Goal: Use online tool/utility: Utilize a website feature to perform a specific function

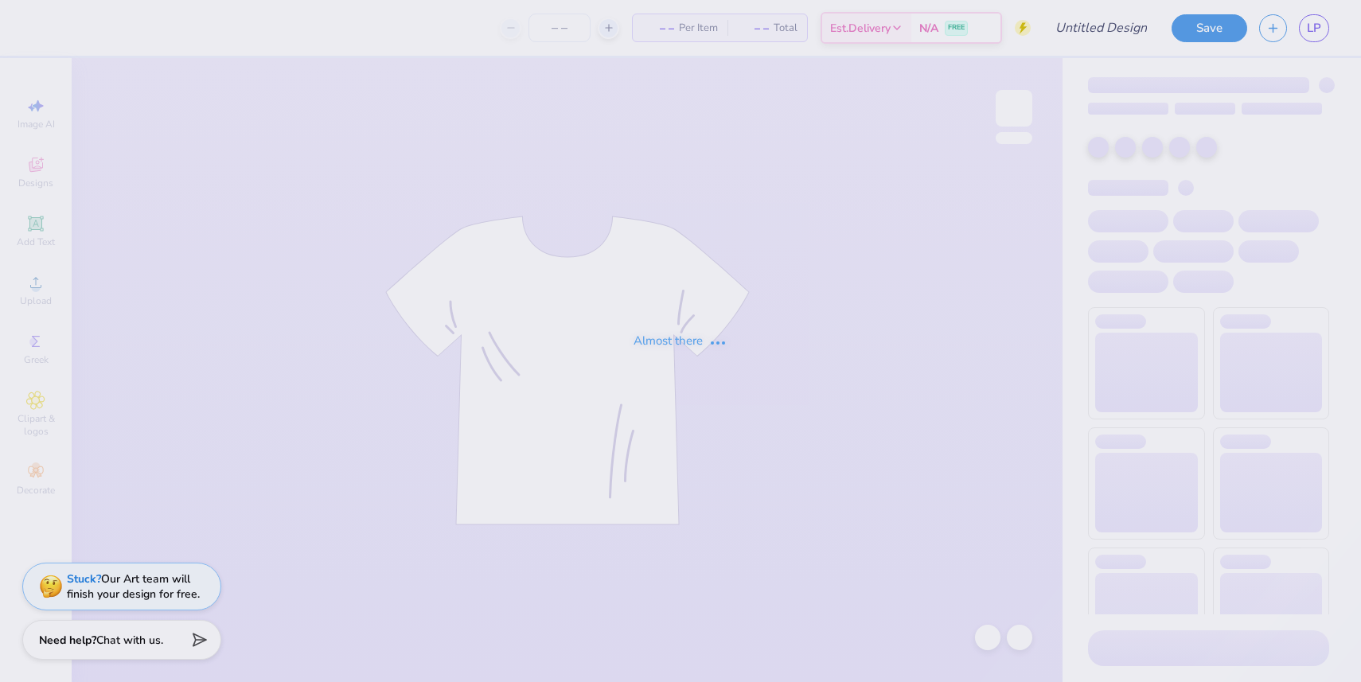
type input "[PERSON_NAME] : [GEOGRAPHIC_DATA][US_STATE]"
type input "24"
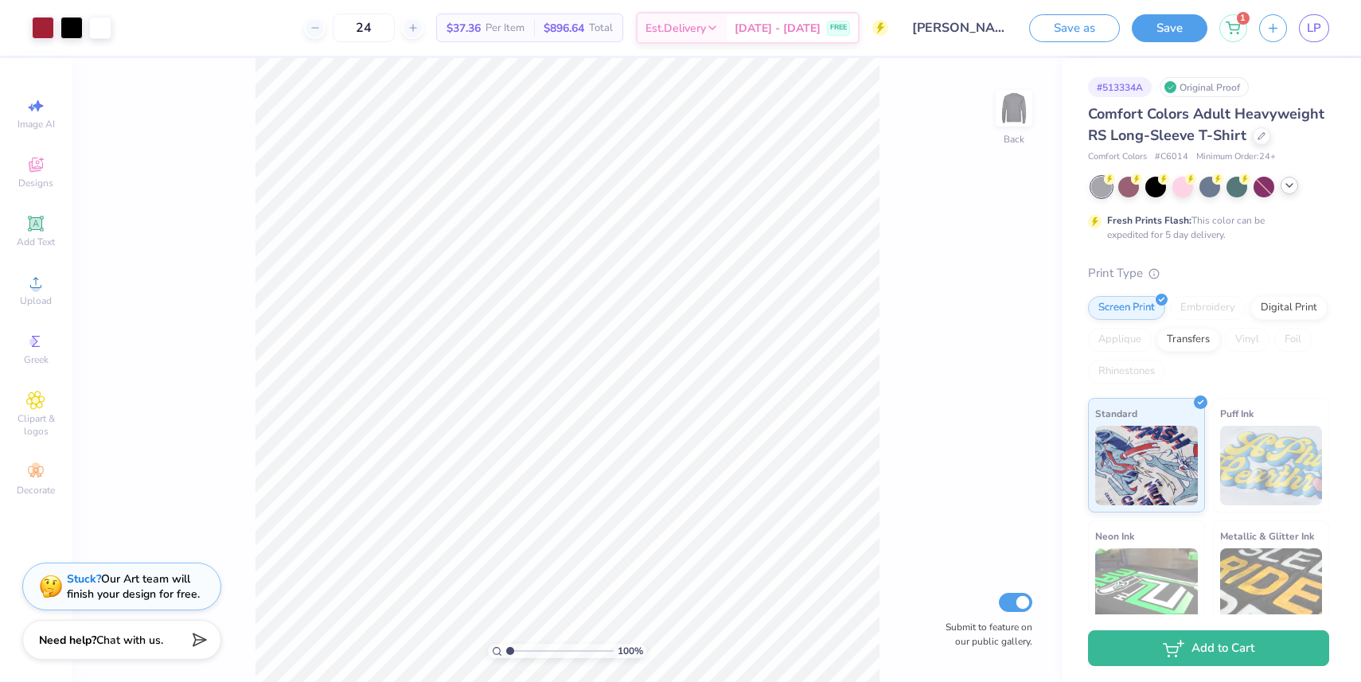
click at [1292, 191] on div at bounding box center [1289, 186] width 18 height 18
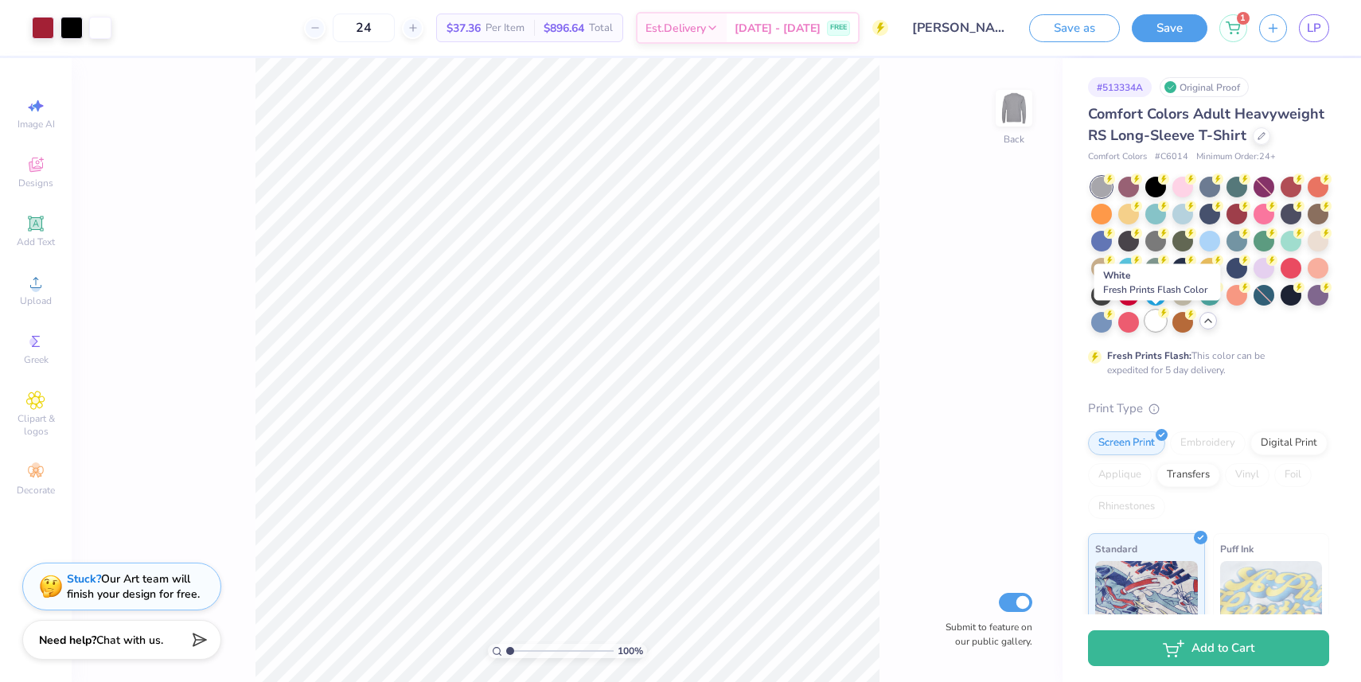
click at [1150, 327] on div at bounding box center [1155, 320] width 21 height 21
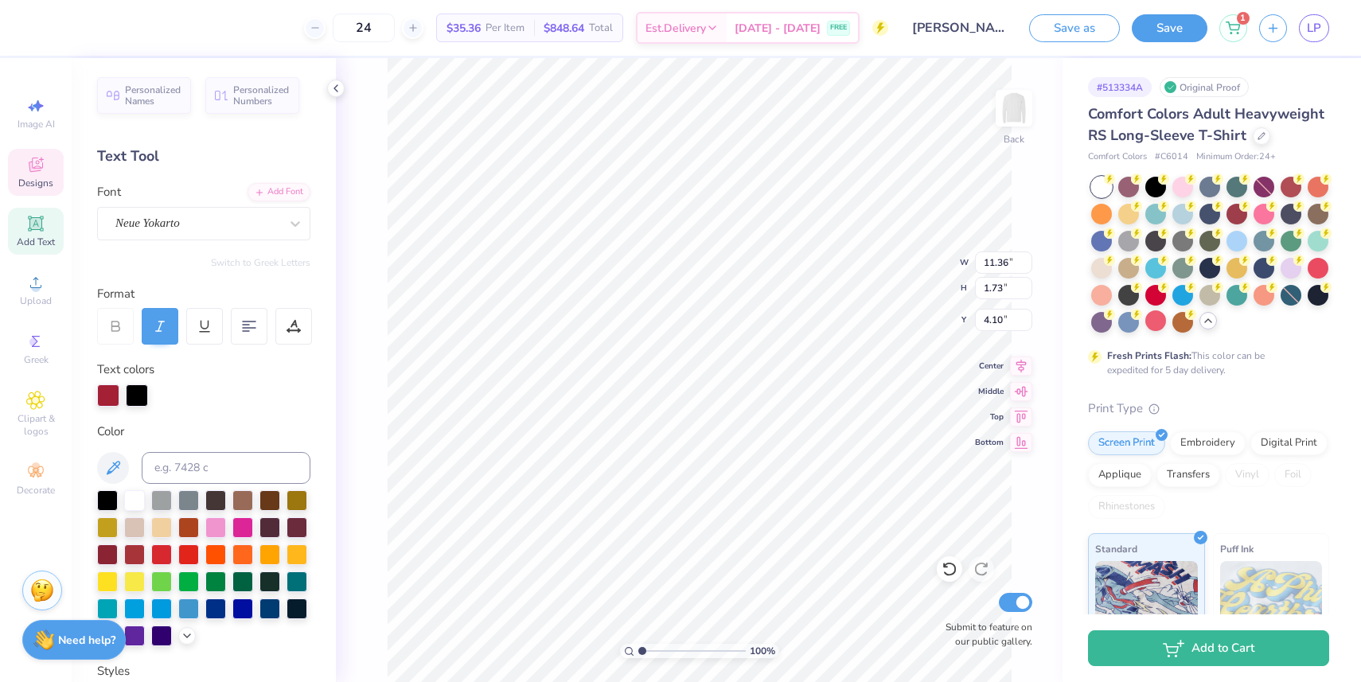
type input "4.10"
click at [776, 281] on li "Copy" at bounding box center [803, 280] width 125 height 31
click at [1011, 115] on img at bounding box center [1014, 108] width 64 height 64
click at [688, 286] on li "Paste" at bounding box center [694, 287] width 125 height 31
click at [1026, 393] on icon at bounding box center [1021, 389] width 22 height 19
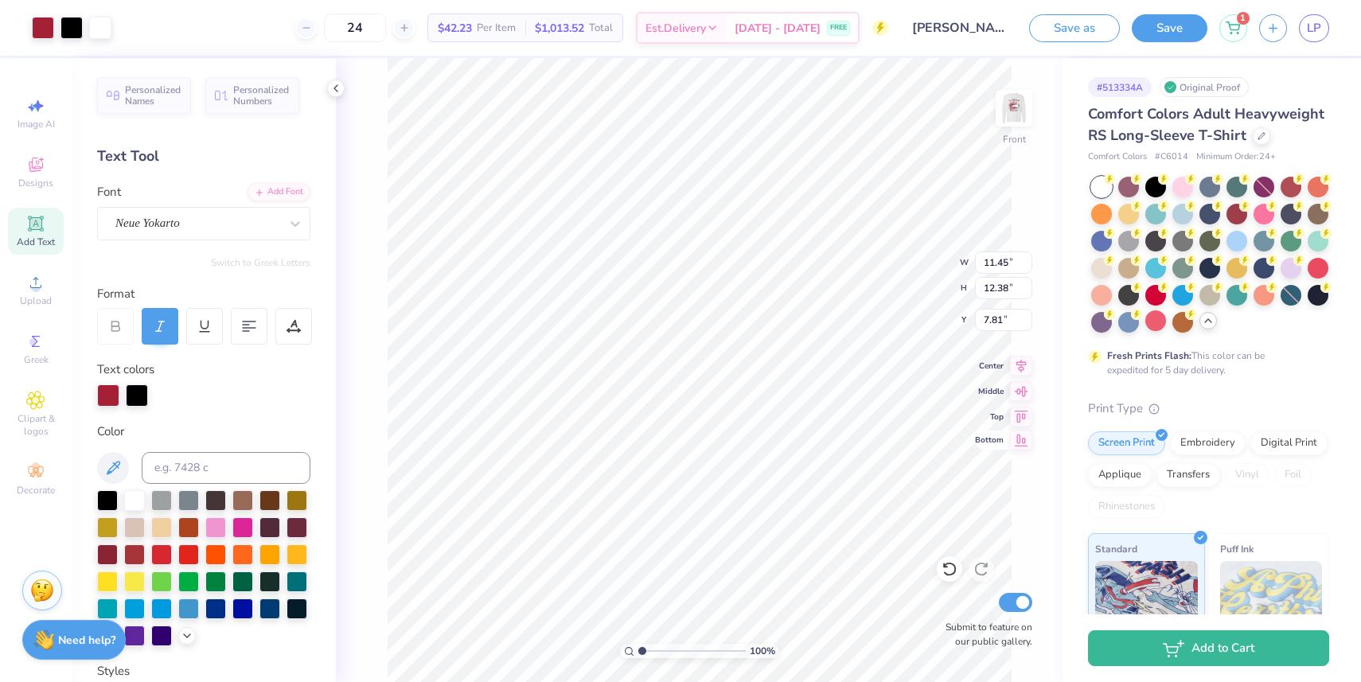
click at [1023, 444] on icon at bounding box center [1021, 440] width 22 height 19
click at [1029, 367] on icon at bounding box center [1021, 363] width 22 height 19
click at [1020, 383] on icon at bounding box center [1021, 389] width 22 height 19
click at [1018, 419] on icon at bounding box center [1022, 414] width 14 height 12
click at [1021, 388] on icon at bounding box center [1021, 389] width 22 height 19
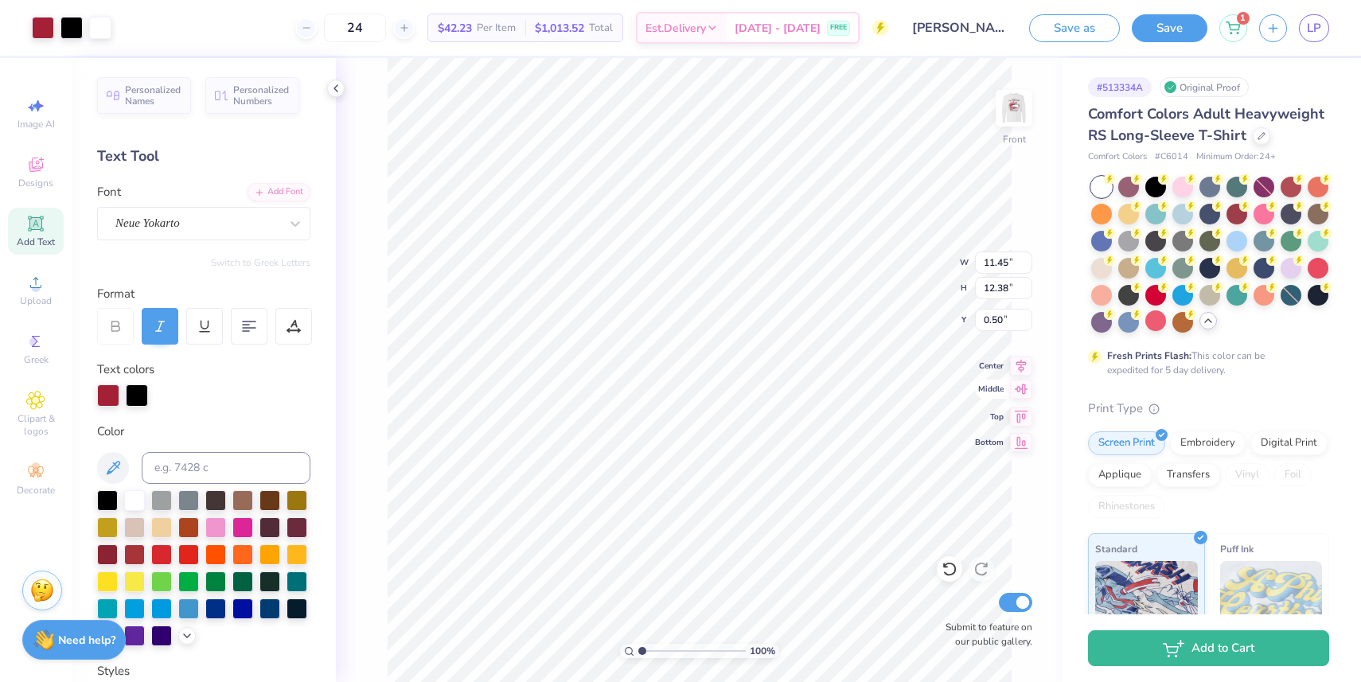
type input "7.81"
type input "5.00"
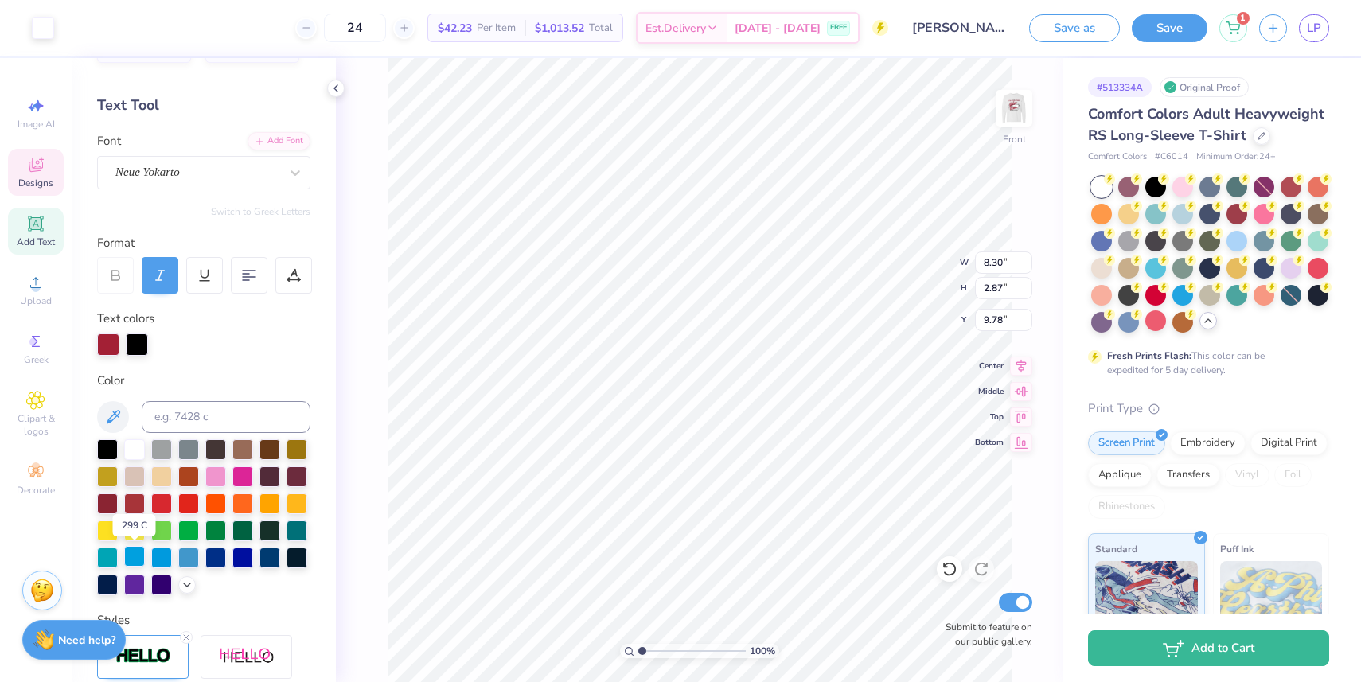
click at [129, 559] on div at bounding box center [134, 556] width 21 height 21
type input "4.13"
type input "1.97"
type input "9.98"
click at [125, 559] on div at bounding box center [134, 556] width 21 height 21
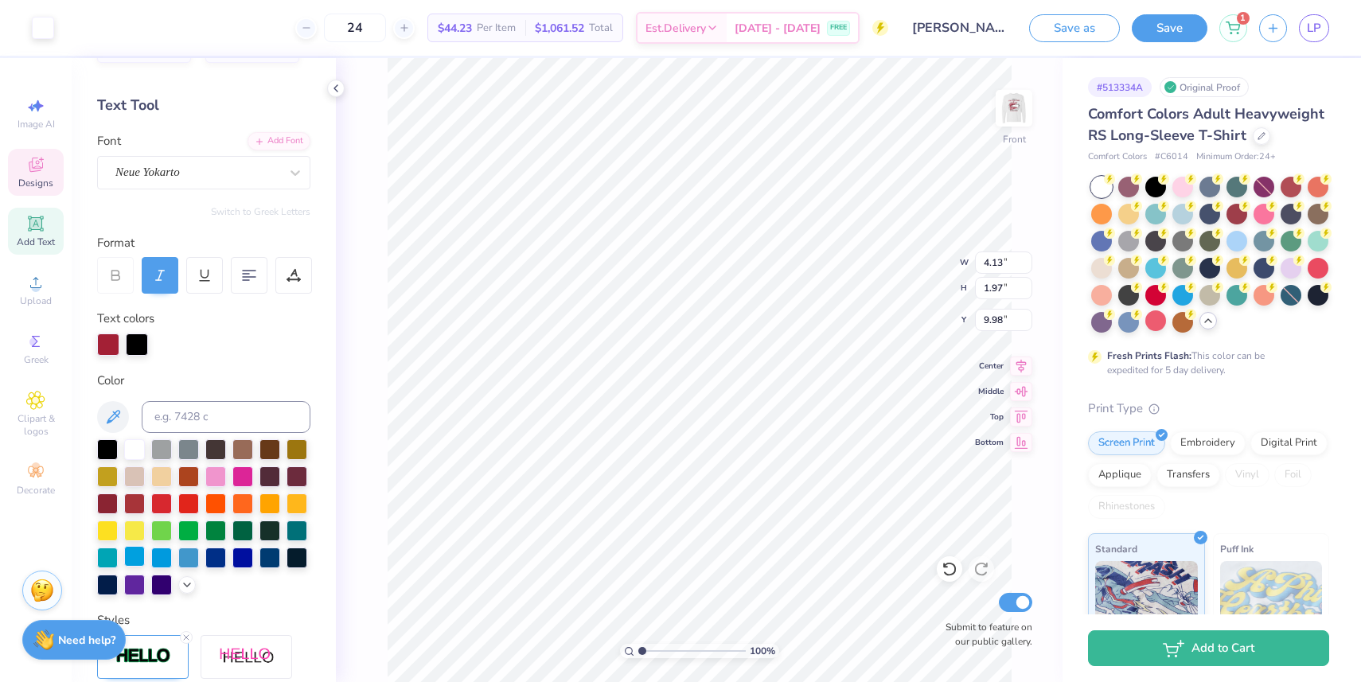
click at [129, 566] on div at bounding box center [134, 556] width 21 height 21
click at [129, 563] on div at bounding box center [134, 556] width 21 height 21
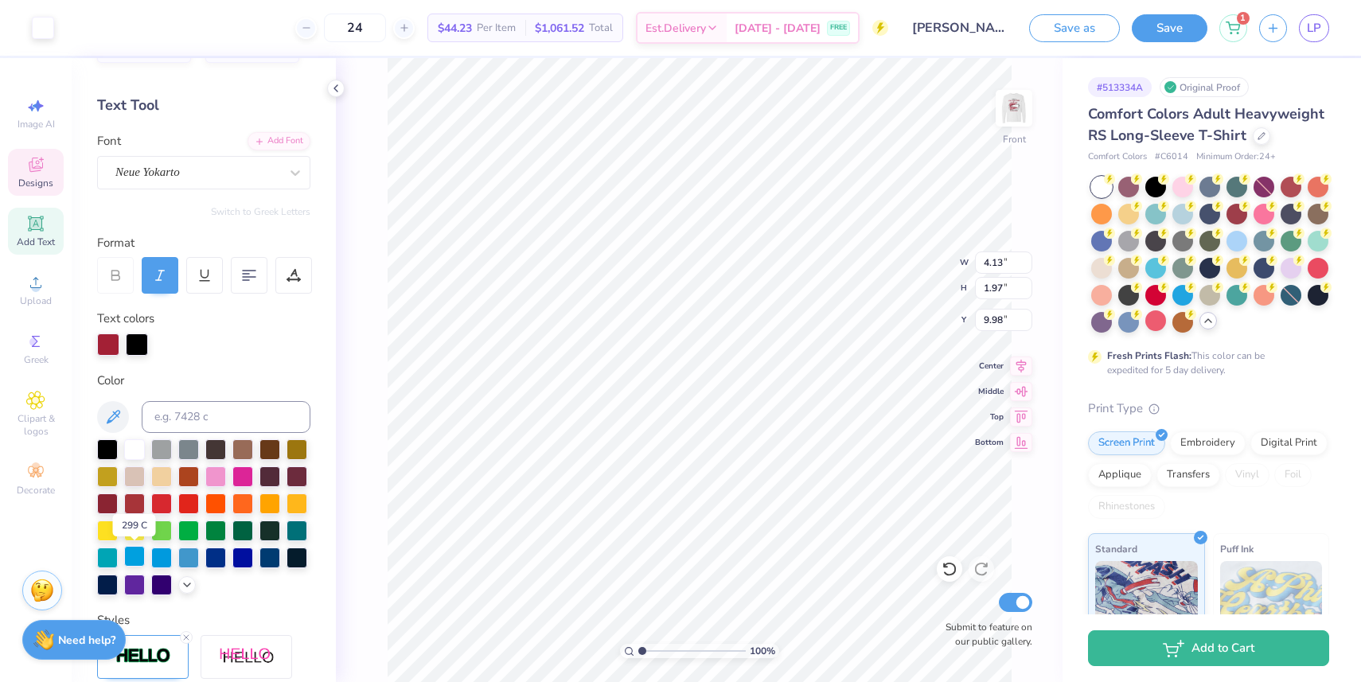
click at [129, 563] on div at bounding box center [134, 556] width 21 height 21
type input "8.30"
type input "2.87"
type input "9.78"
click at [137, 554] on div at bounding box center [134, 556] width 21 height 21
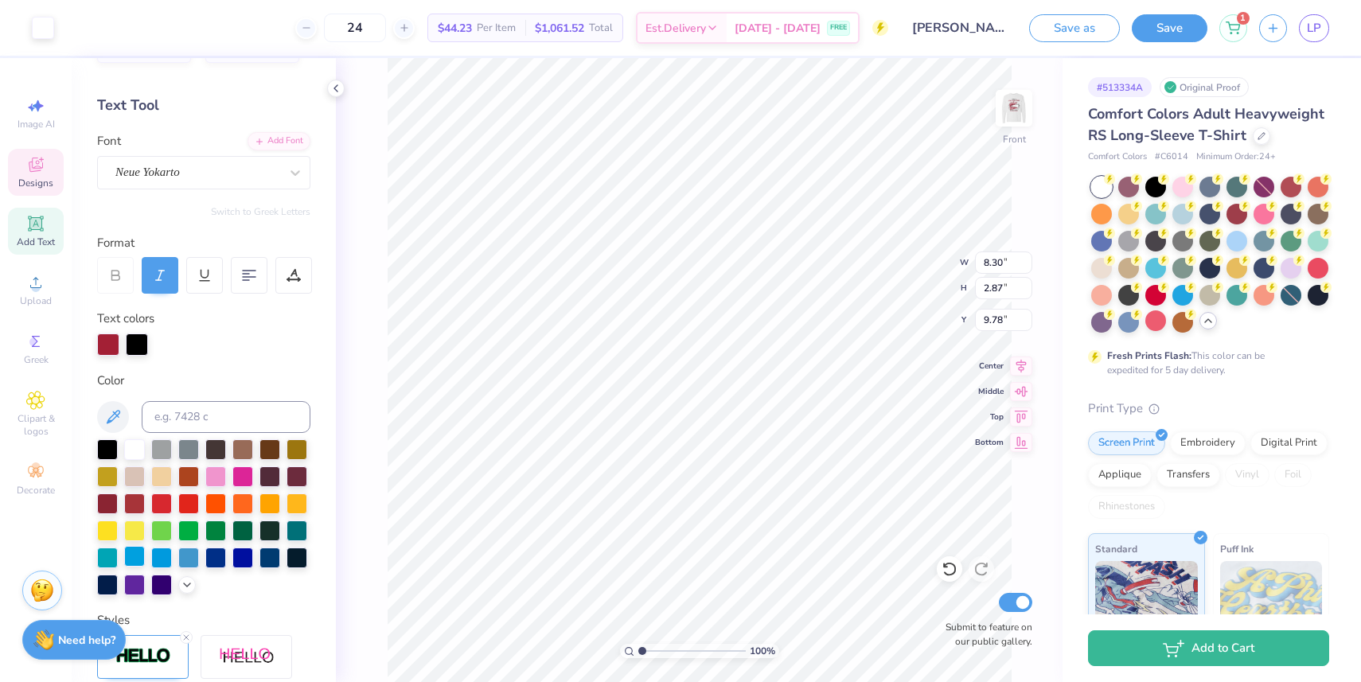
click at [137, 554] on div at bounding box center [134, 556] width 21 height 21
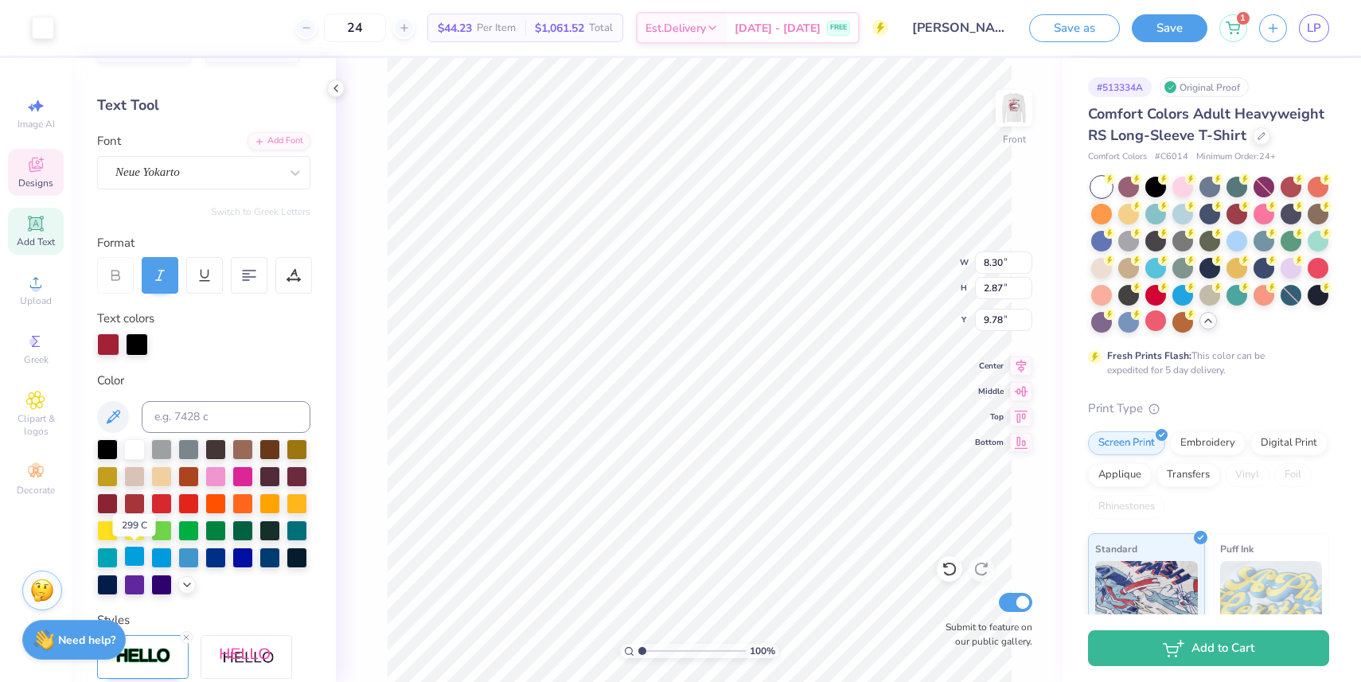
click at [137, 554] on div at bounding box center [134, 556] width 21 height 21
type input "3.19"
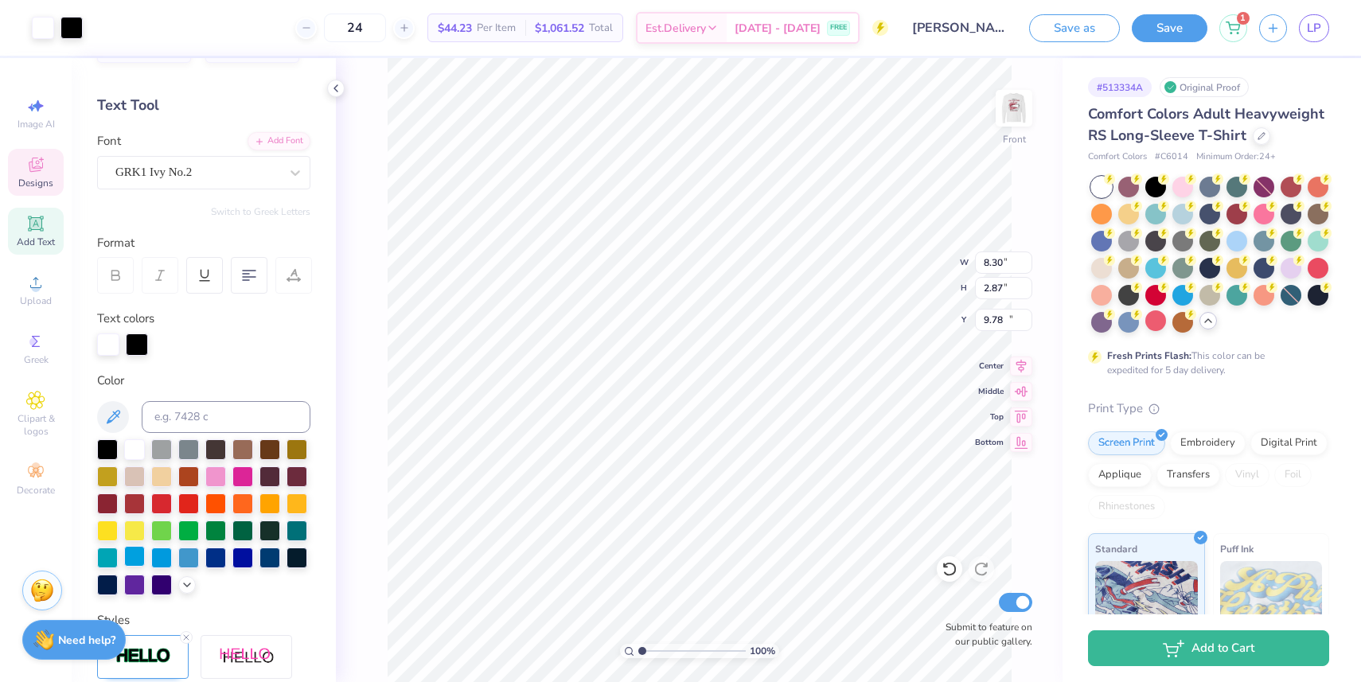
type input "1.88"
type input "13.50"
type input "9.01"
type input "2.84"
type input "10.97"
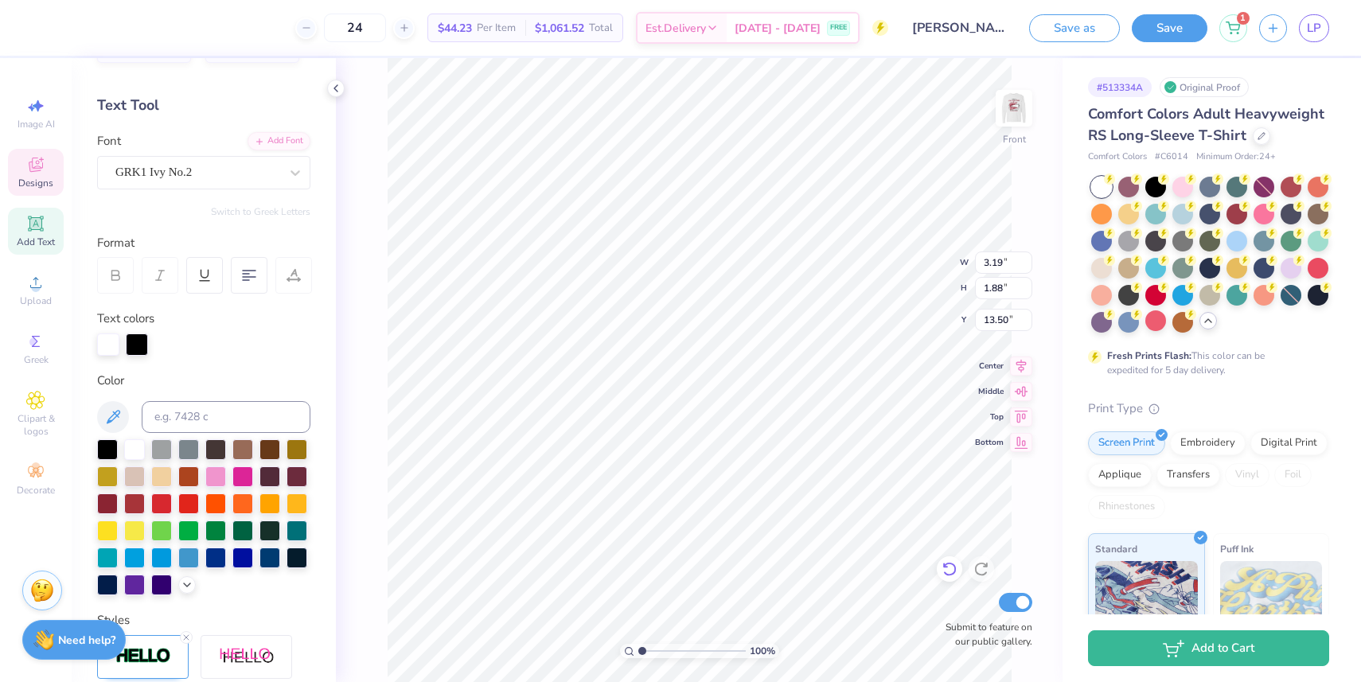
click at [953, 573] on icon at bounding box center [949, 570] width 14 height 14
click at [949, 571] on icon at bounding box center [949, 569] width 16 height 16
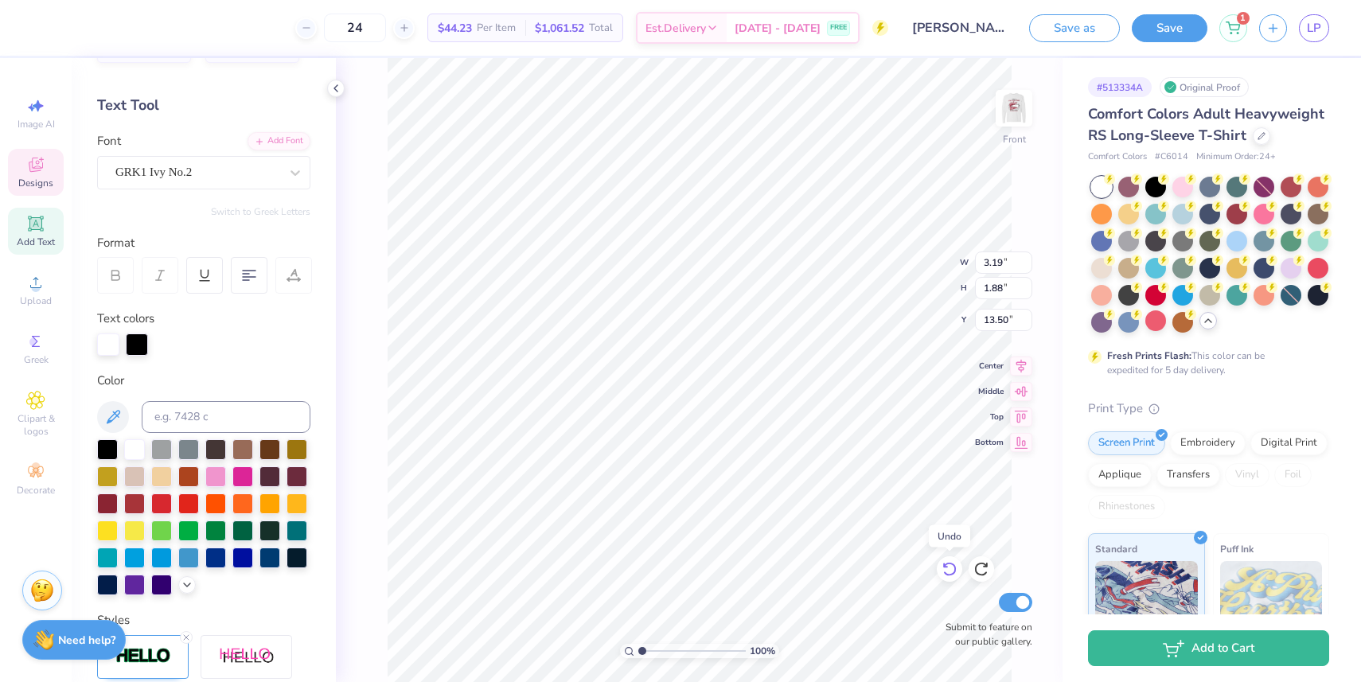
click at [949, 571] on icon at bounding box center [949, 569] width 16 height 16
